Goal: Task Accomplishment & Management: Use online tool/utility

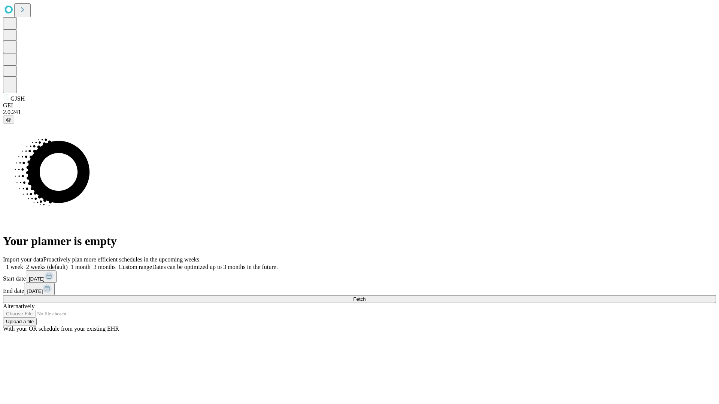
click at [366, 297] on span "Fetch" at bounding box center [359, 300] width 12 height 6
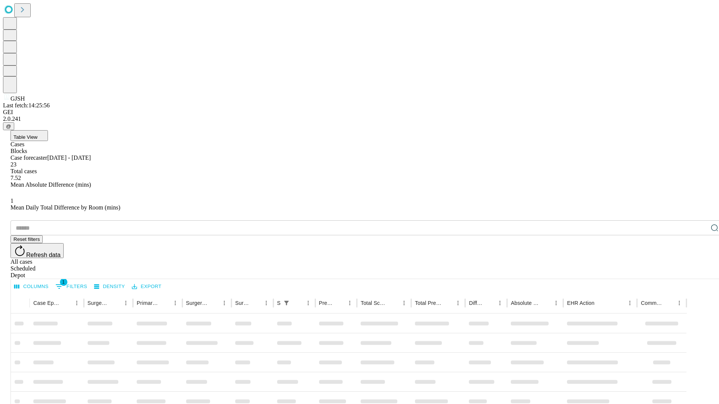
click at [700, 272] on div "Depot" at bounding box center [366, 275] width 713 height 7
